Goal: Transaction & Acquisition: Obtain resource

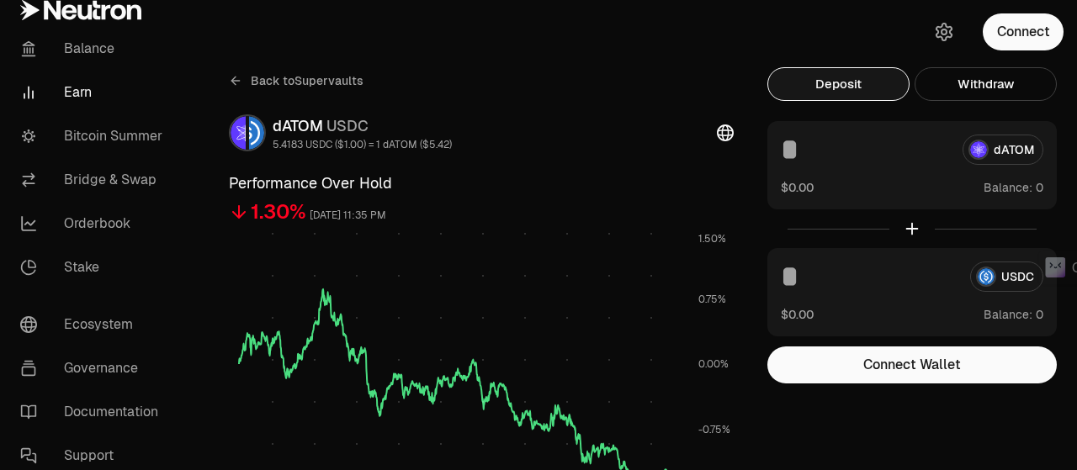
click at [1010, 36] on button "Connect" at bounding box center [1023, 31] width 81 height 37
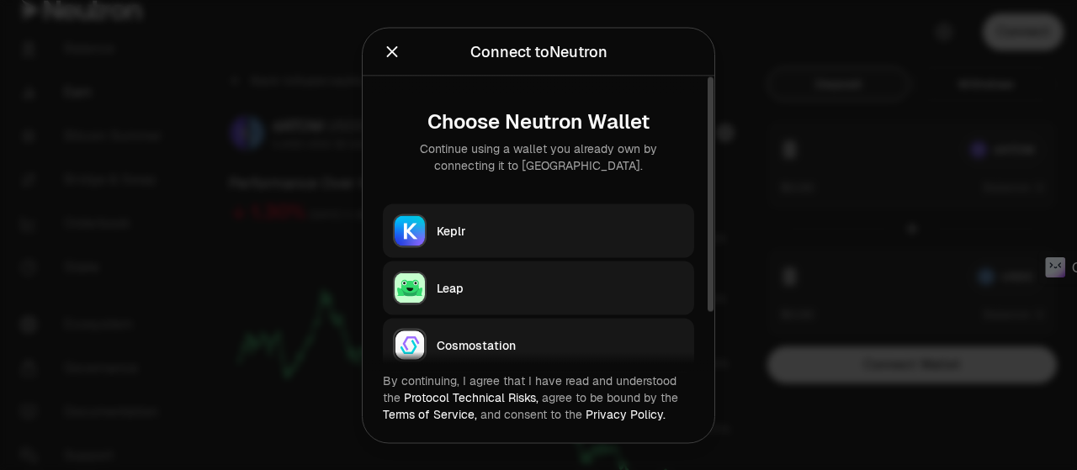
click at [500, 232] on div "Keplr" at bounding box center [560, 230] width 247 height 17
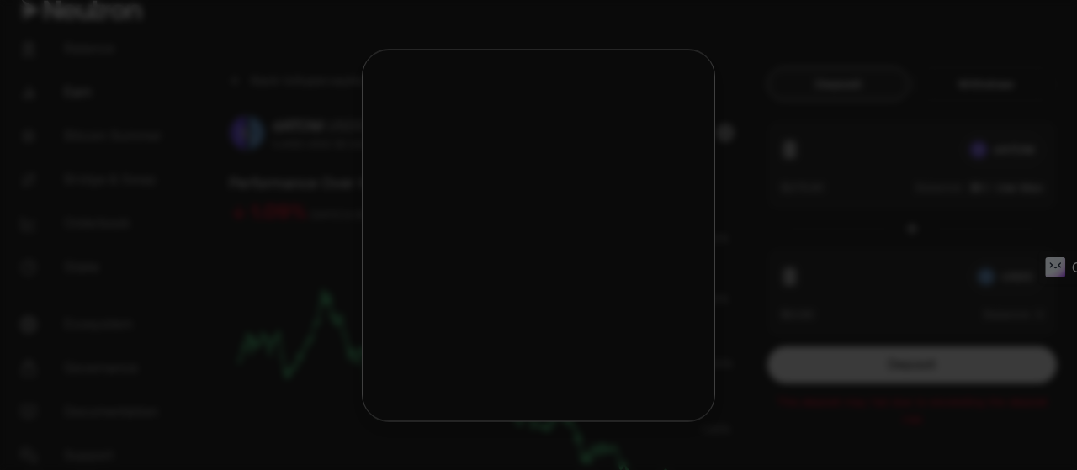
type input "***"
type input "**"
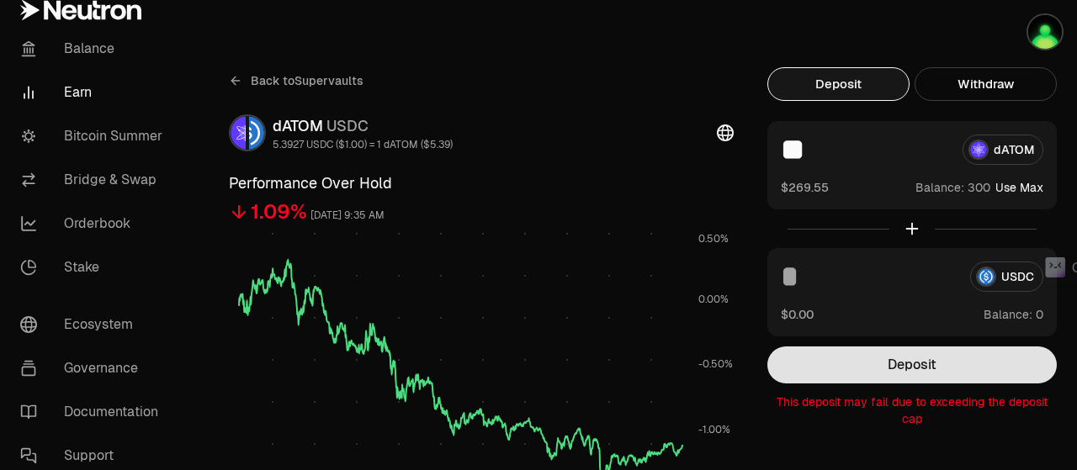
click at [940, 373] on button "Deposit" at bounding box center [911, 365] width 289 height 37
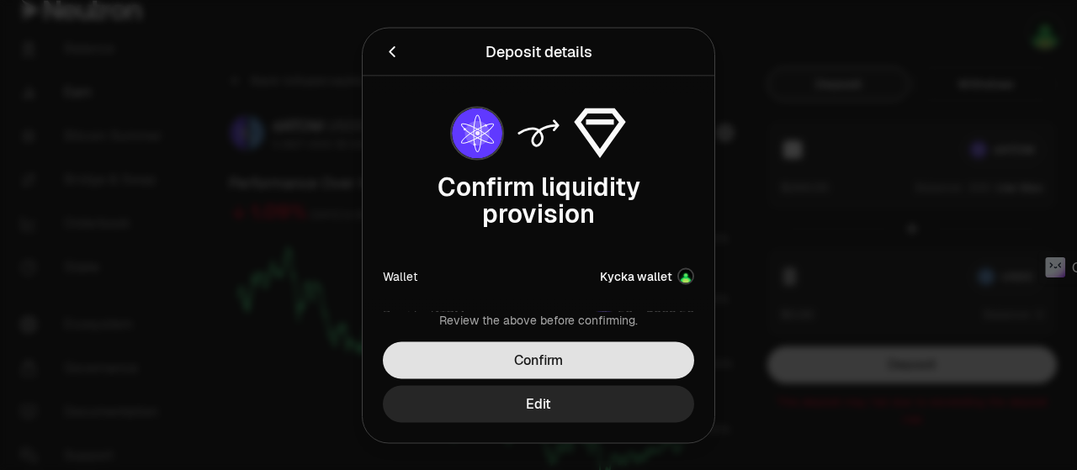
click at [627, 368] on button "Confirm" at bounding box center [538, 360] width 311 height 37
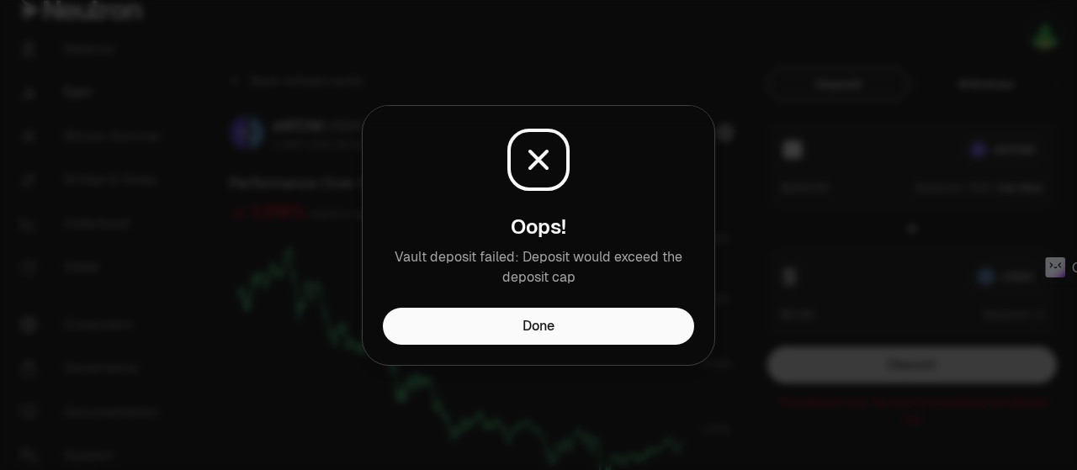
click at [638, 331] on button "Done" at bounding box center [538, 326] width 311 height 37
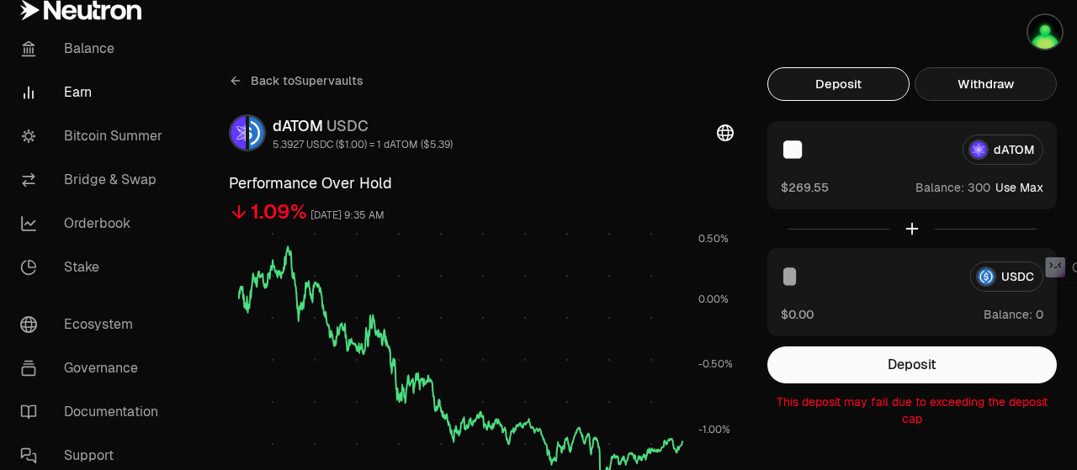
click at [983, 87] on button "Withdraw" at bounding box center [985, 84] width 142 height 34
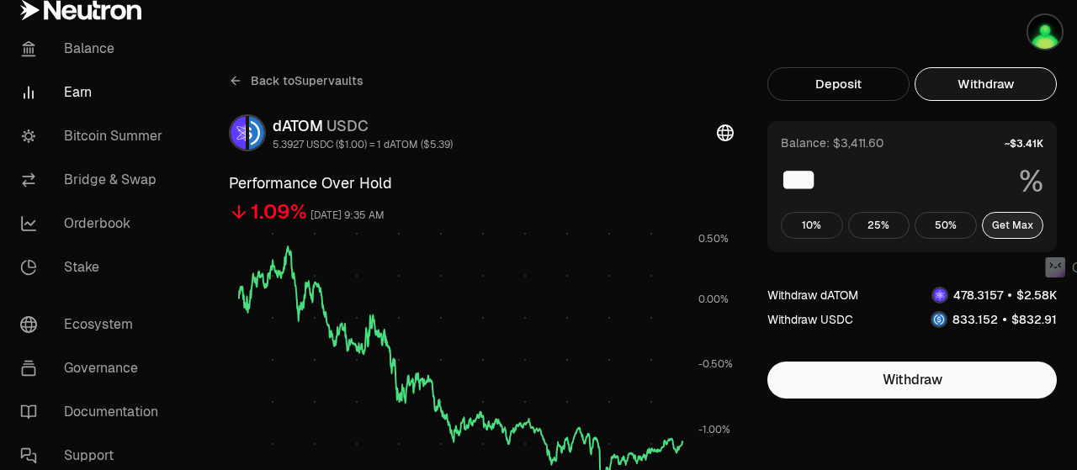
click at [1021, 225] on button "Get Max" at bounding box center [1013, 225] width 62 height 27
click at [858, 93] on button "Deposit" at bounding box center [838, 84] width 142 height 34
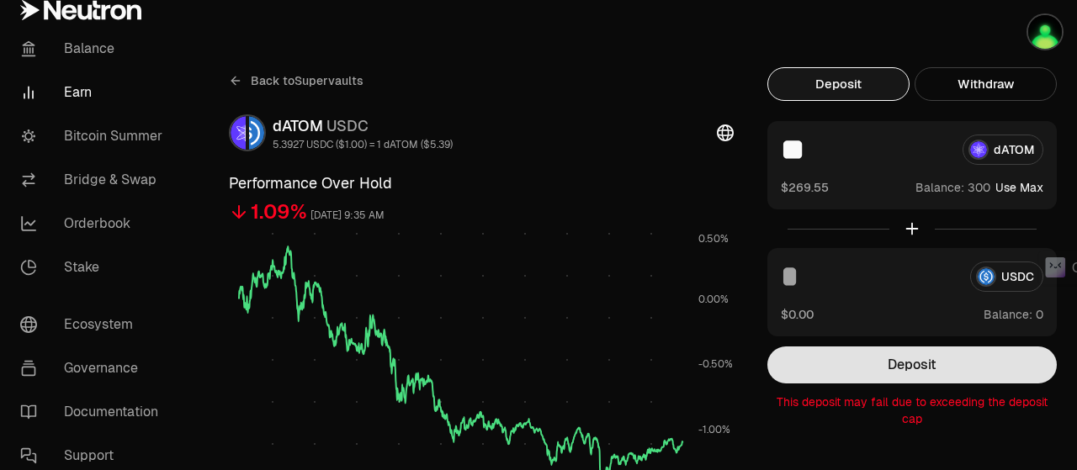
click at [846, 359] on button "Deposit" at bounding box center [911, 365] width 289 height 37
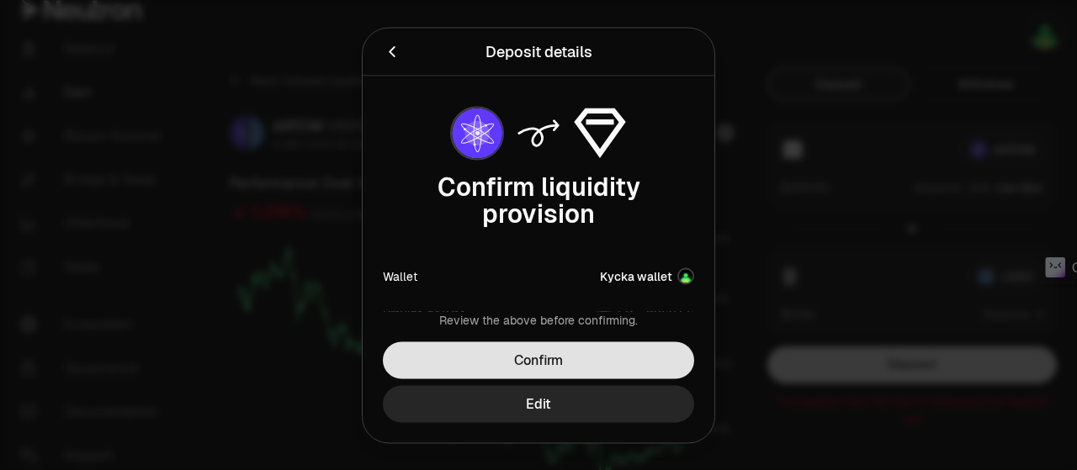
click at [612, 359] on button "Confirm" at bounding box center [538, 360] width 311 height 37
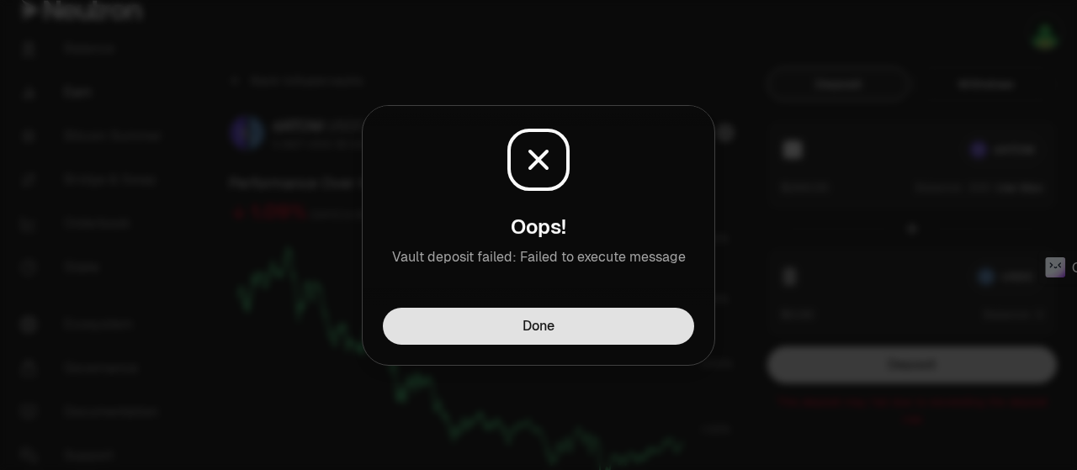
click at [614, 331] on button "Done" at bounding box center [538, 326] width 311 height 37
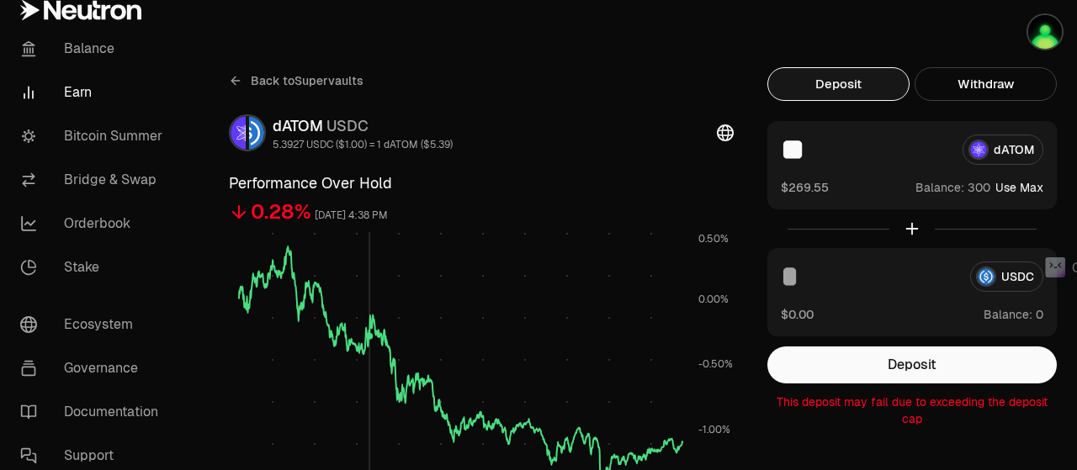
scroll to position [252, 0]
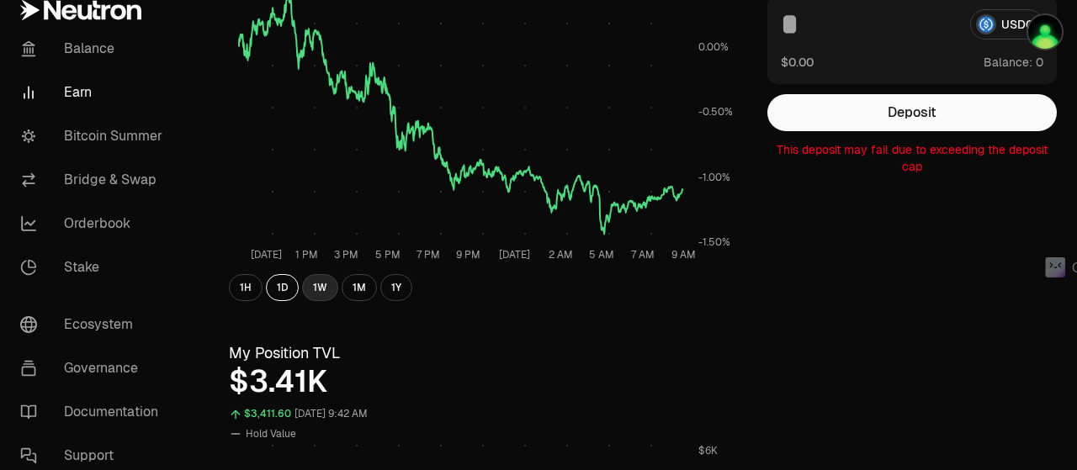
click at [315, 288] on button "1W" at bounding box center [320, 287] width 36 height 27
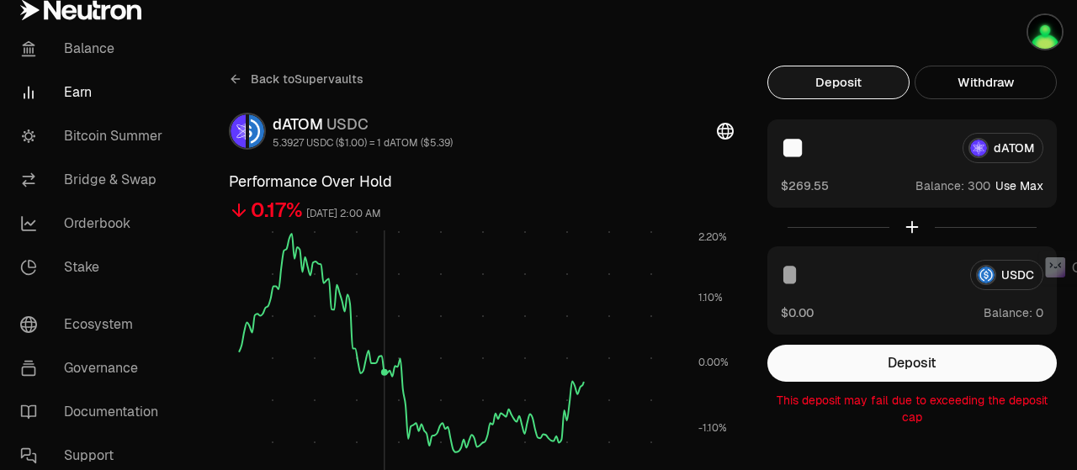
scroll to position [0, 0]
